Goal: Information Seeking & Learning: Understand process/instructions

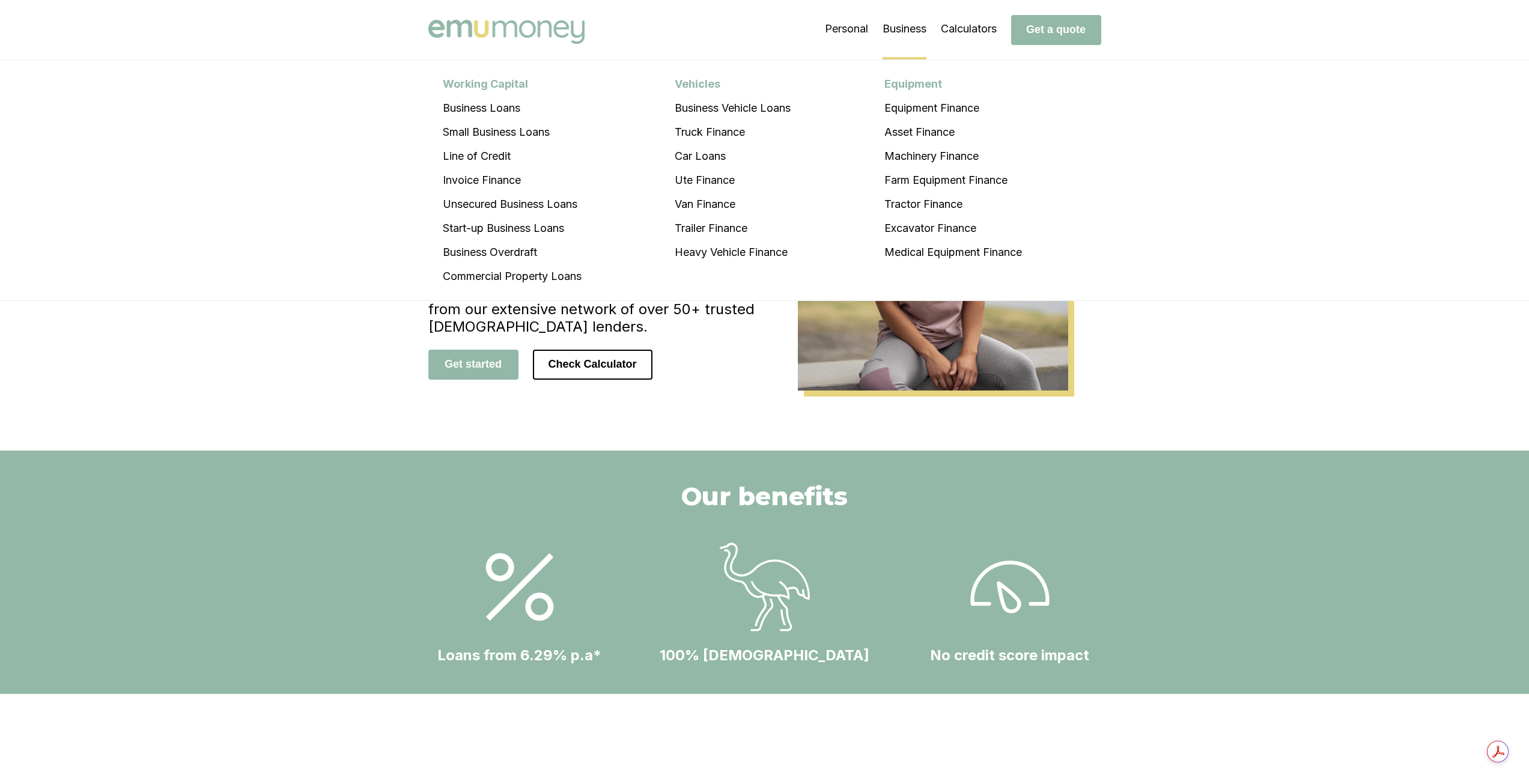
click at [912, 82] on div "Equipment" at bounding box center [952, 83] width 166 height 24
click at [917, 110] on li "Equipment Finance" at bounding box center [952, 108] width 166 height 24
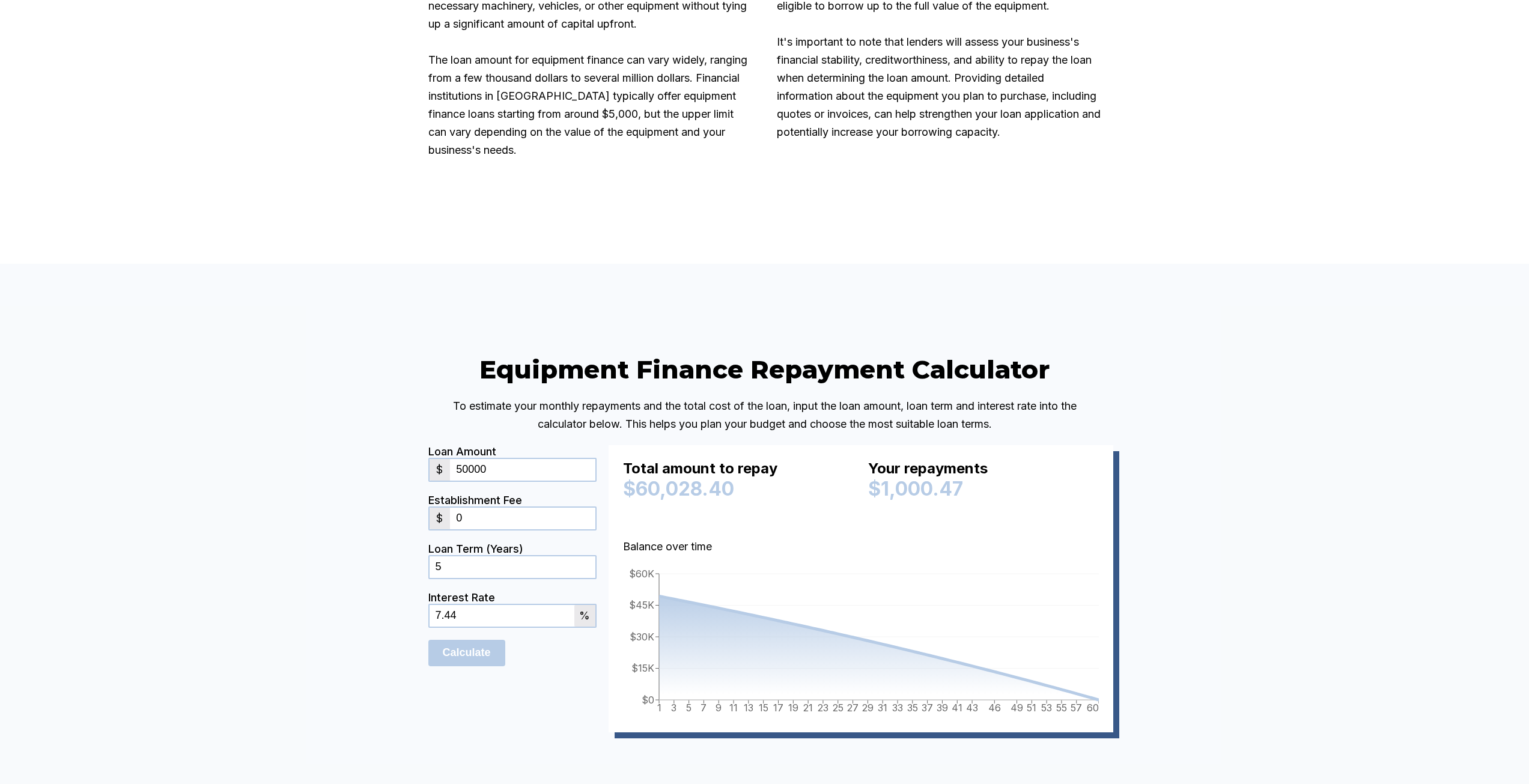
scroll to position [2462, 0]
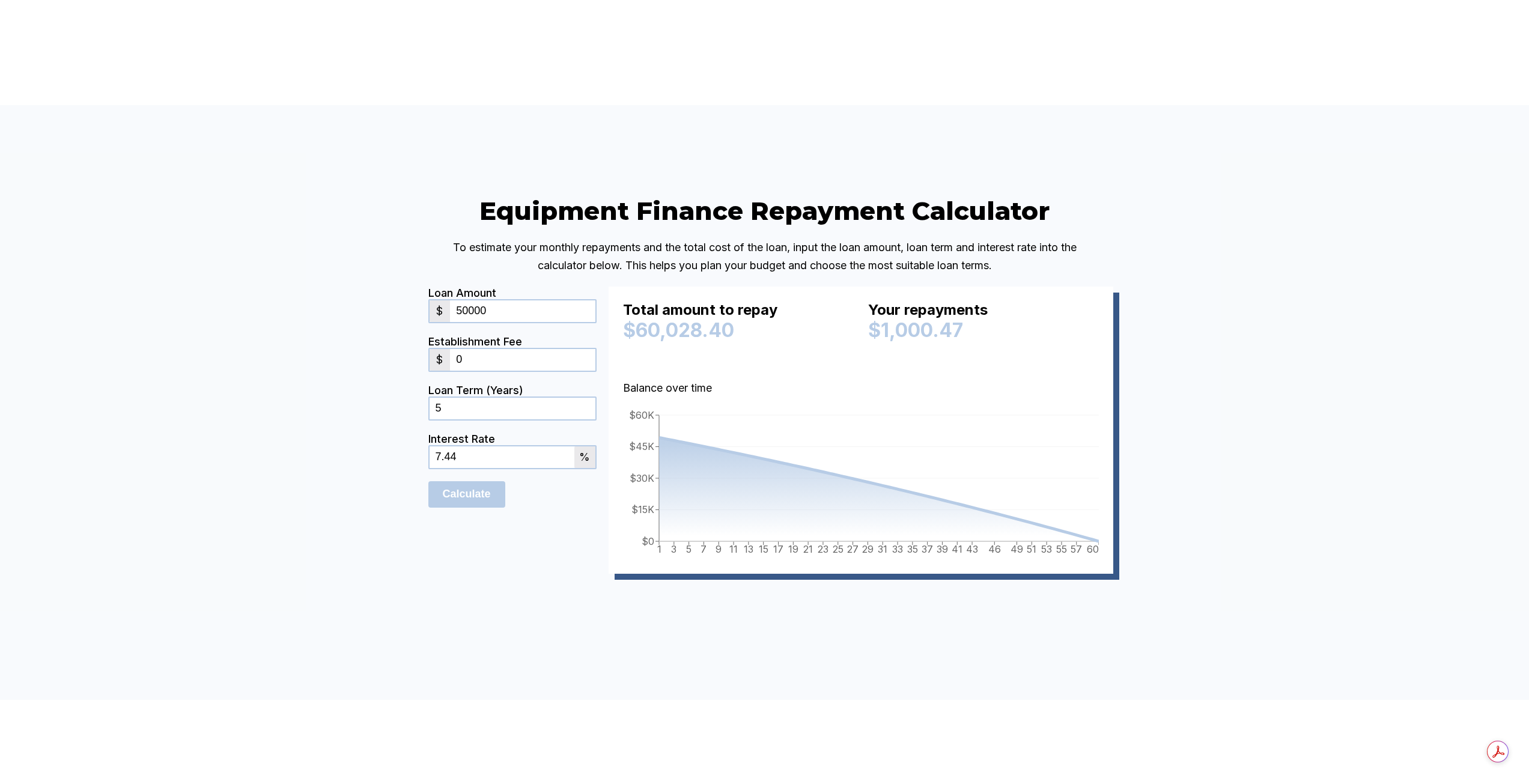
click at [464, 468] on input "7.44" at bounding box center [501, 457] width 145 height 21
click at [523, 468] on input "7.44" at bounding box center [501, 457] width 145 height 21
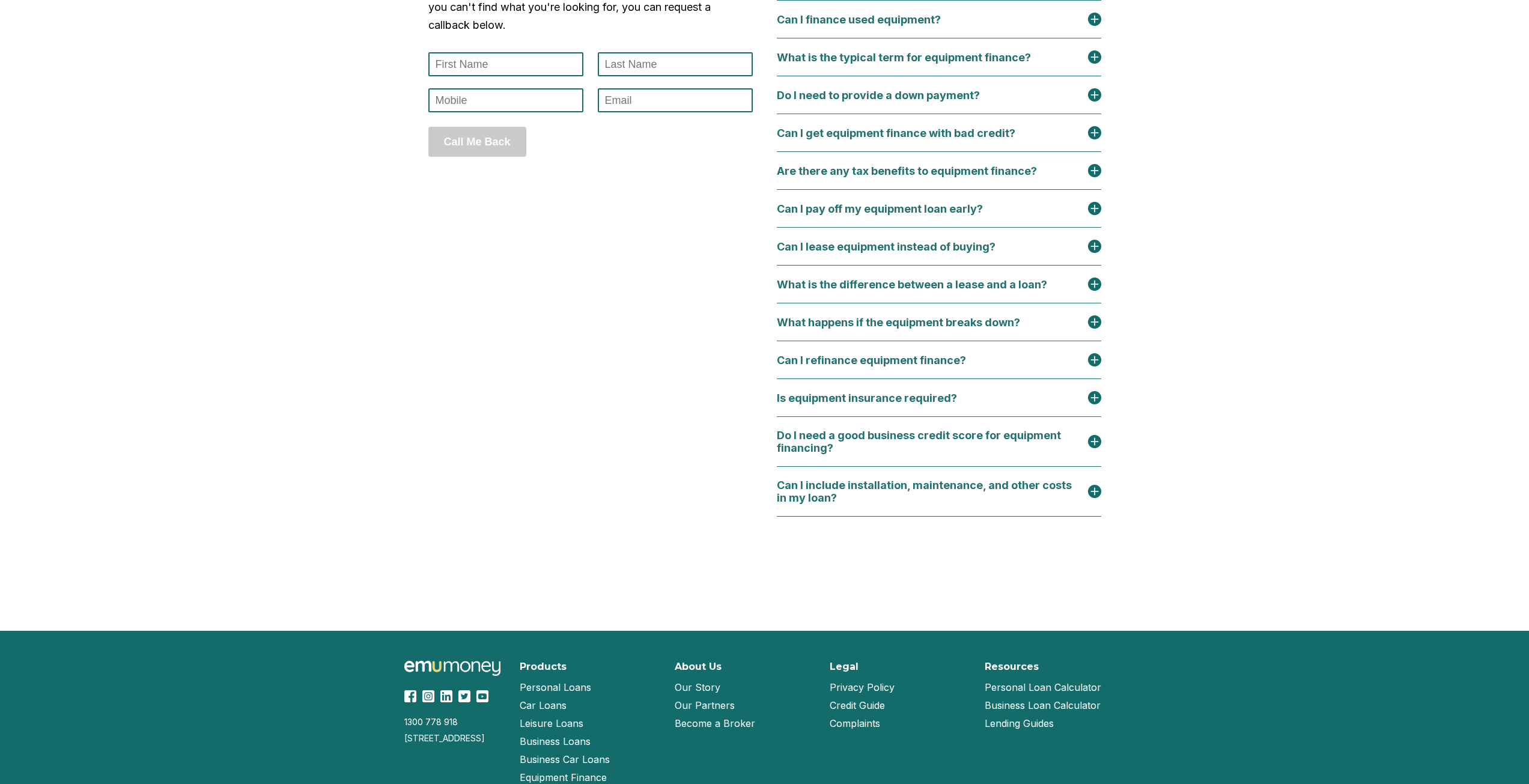
scroll to position [5547, 0]
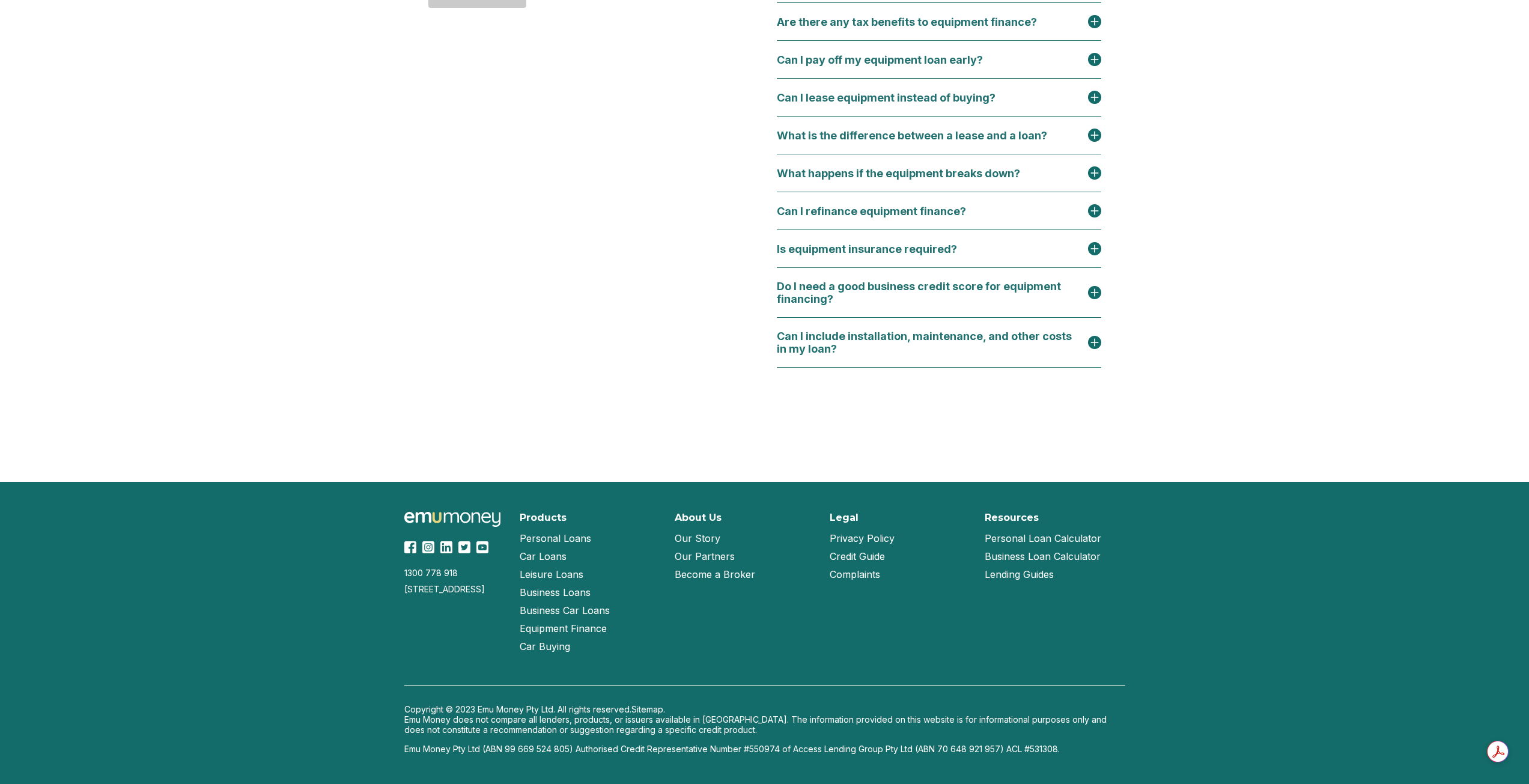
click at [1047, 554] on link "Business Loan Calculator" at bounding box center [1042, 556] width 116 height 18
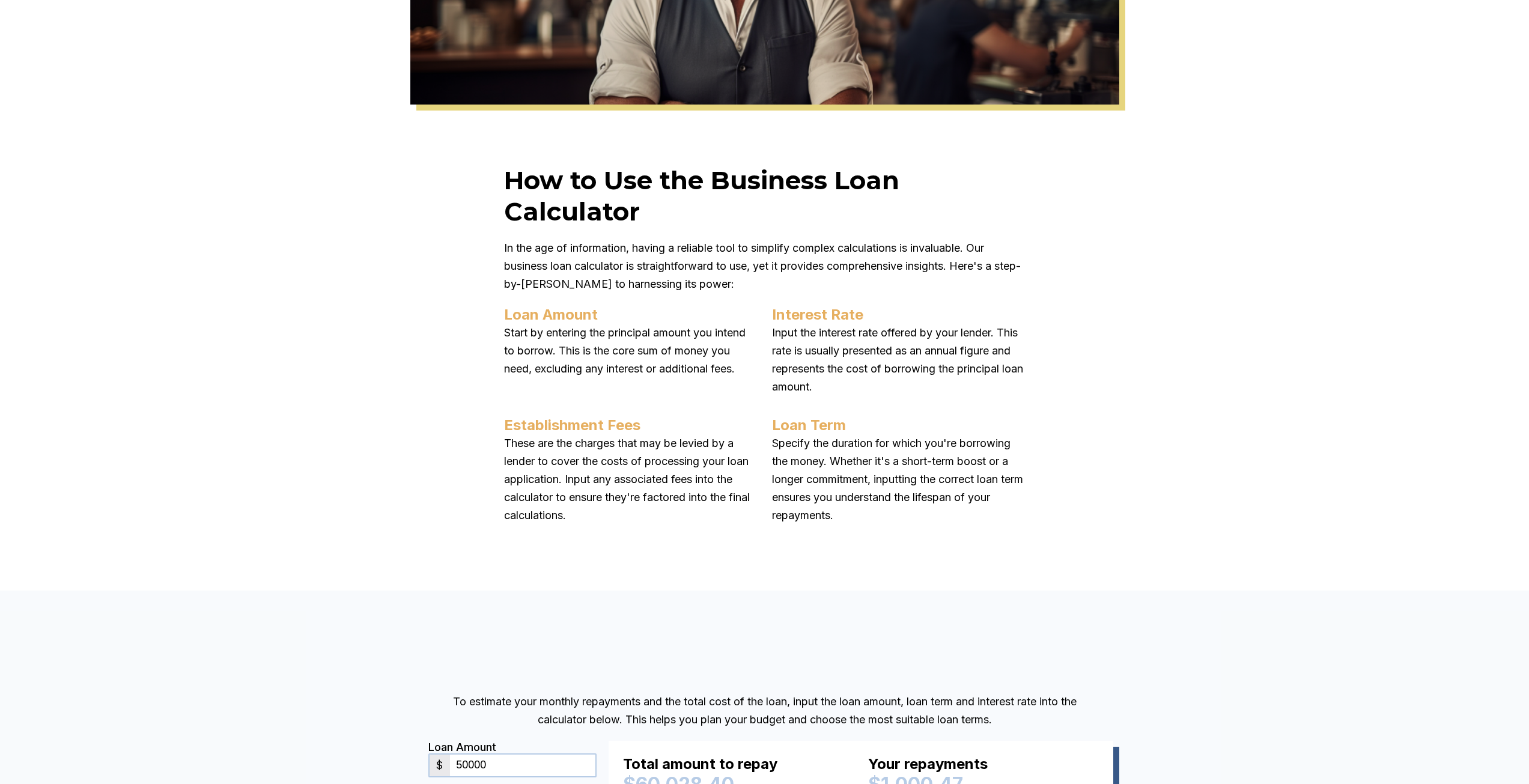
scroll to position [300, 0]
